Goal: Complete application form

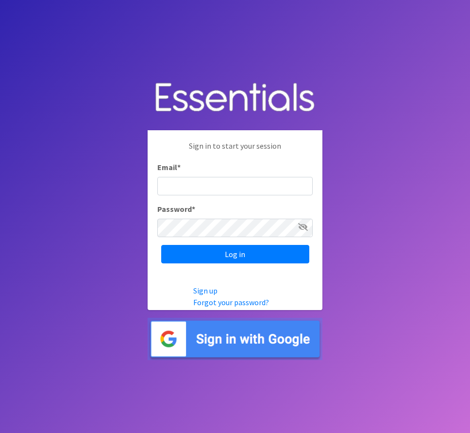
click at [262, 183] on input "Email *" at bounding box center [234, 186] width 155 height 18
click at [104, 197] on body "Sign in to start your session Email * Password * Log in Sign up Forgot your pas…" at bounding box center [235, 216] width 470 height 433
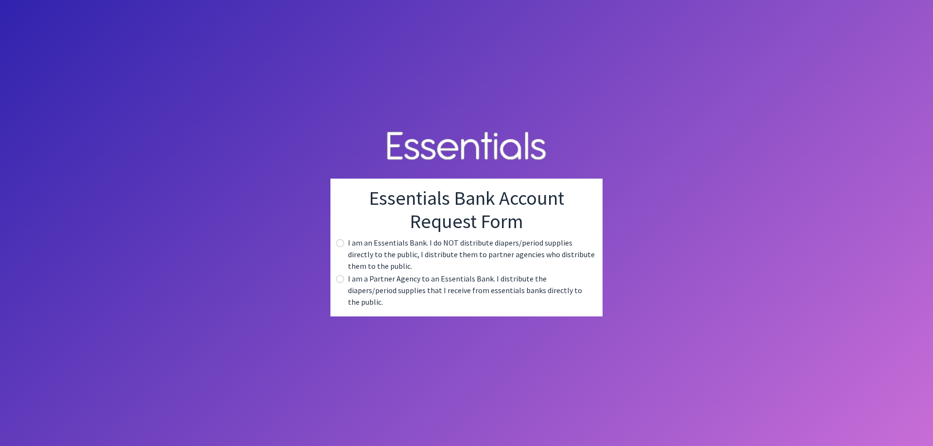
click at [378, 292] on label "I am a Partner Agency to an Essentials Bank. I distribute the diapers/period su…" at bounding box center [471, 290] width 247 height 35
click at [342, 283] on input "radio" at bounding box center [340, 279] width 8 height 8
radio input "true"
